Goal: Check status: Check status

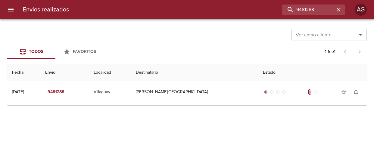
click at [308, 12] on input "9481288" at bounding box center [308, 10] width 53 height 11
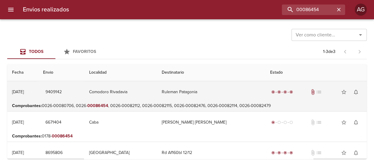
click at [157, 95] on td "Comodoro Rivadavia" at bounding box center [120, 92] width 73 height 22
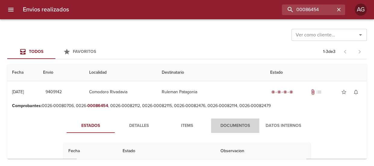
click at [238, 125] on span "Documentos" at bounding box center [235, 126] width 41 height 8
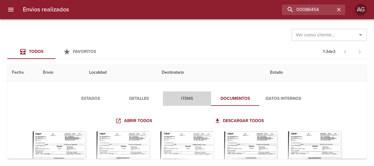
click at [185, 100] on span "Items" at bounding box center [187, 99] width 41 height 8
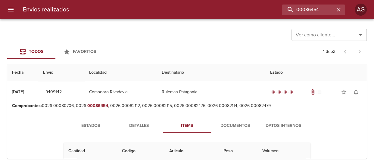
click at [235, 123] on span "Documentos" at bounding box center [235, 126] width 41 height 8
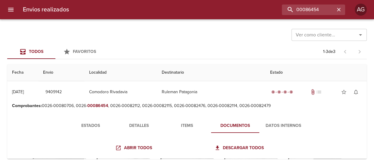
scroll to position [27, 0]
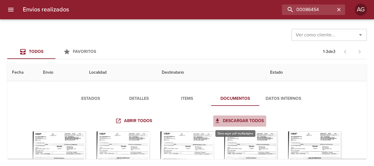
click at [251, 120] on span "Descargar todos" at bounding box center [240, 122] width 48 height 8
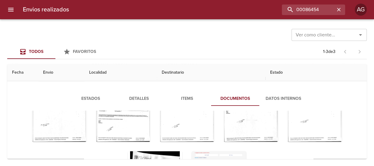
scroll to position [82, 0]
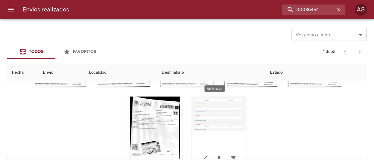
click at [212, 120] on div "Tabla de envíos del cliente" at bounding box center [219, 134] width 54 height 75
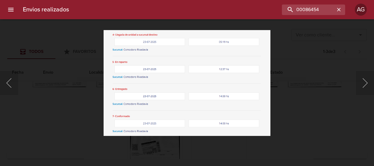
click at [324, 138] on div "Lightbox" at bounding box center [187, 83] width 374 height 166
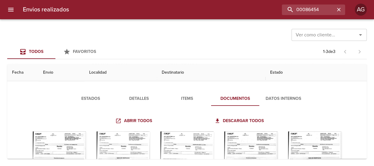
scroll to position [0, 0]
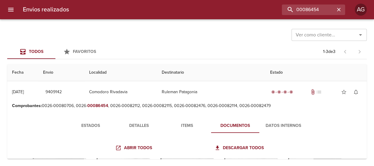
click at [138, 123] on span "Detalles" at bounding box center [138, 126] width 41 height 8
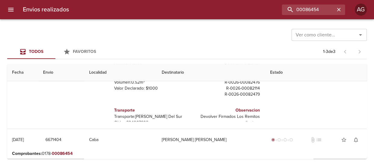
scroll to position [9, 0]
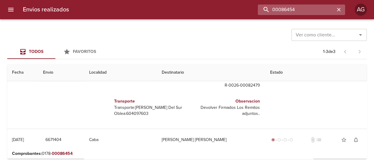
click at [296, 12] on input "00086454" at bounding box center [296, 10] width 77 height 11
click at [297, 12] on input "00086454" at bounding box center [296, 10] width 77 height 11
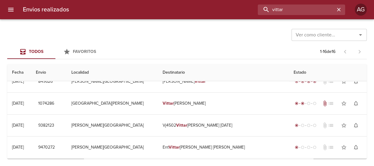
scroll to position [82, 0]
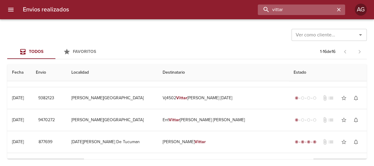
click at [294, 10] on input "vittar" at bounding box center [296, 10] width 77 height 11
click at [291, 9] on input "9470272" at bounding box center [296, 10] width 77 height 11
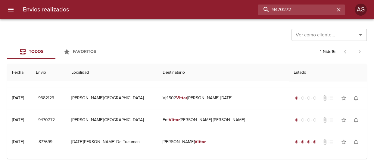
type input "9470272"
